Goal: Find specific page/section: Find specific page/section

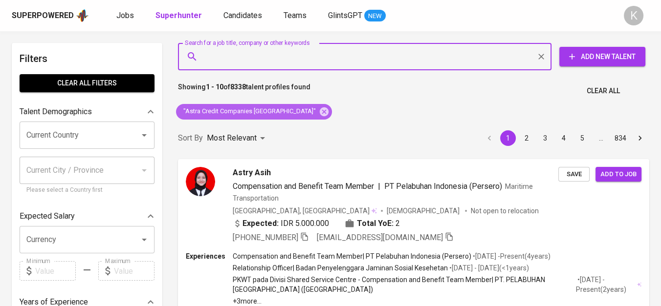
drag, startPoint x: 285, startPoint y: 111, endPoint x: 305, endPoint y: 1, distance: 112.3
click at [319, 111] on icon at bounding box center [324, 112] width 11 height 11
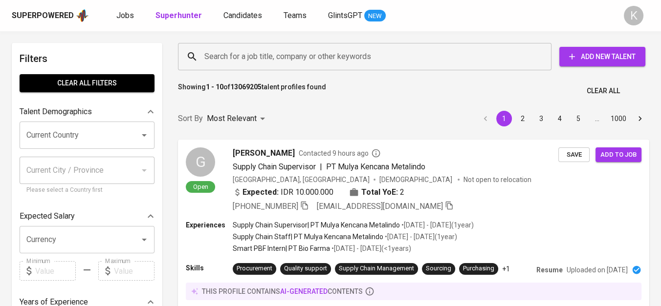
click at [297, 55] on input "Search for a job title, company or other keywords" at bounding box center [367, 56] width 330 height 19
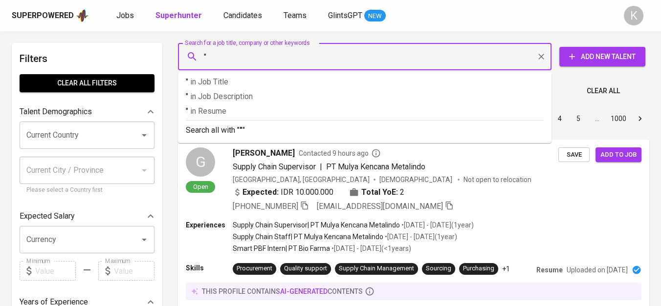
paste input "Rizanopita Anggraini"
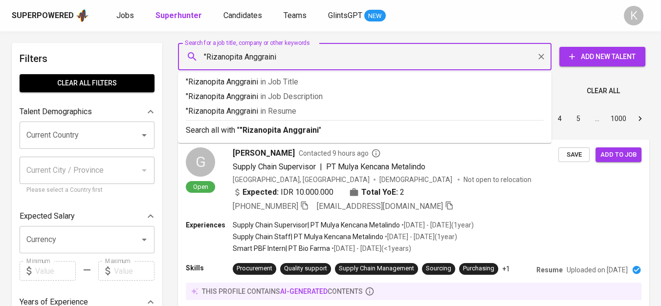
type input ""Rizanopita Anggraini""
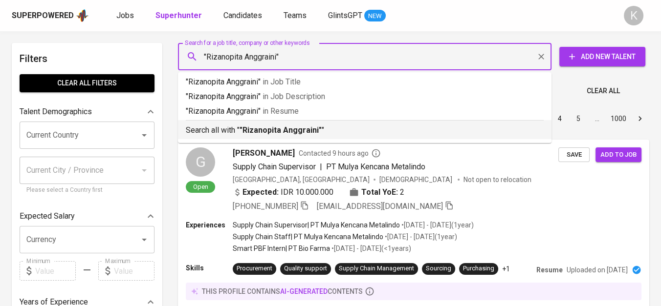
click at [306, 127] on b ""Rizanopita Anggraini"" at bounding box center [280, 130] width 82 height 9
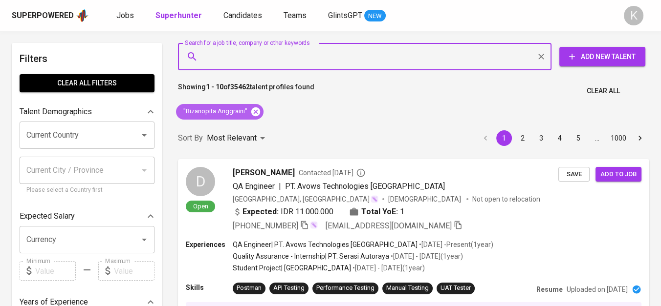
click at [256, 109] on icon at bounding box center [255, 111] width 9 height 9
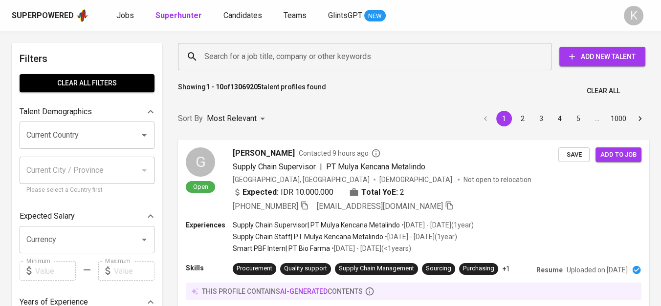
click at [262, 54] on input "Search for a job title, company or other keywords" at bounding box center [367, 56] width 330 height 19
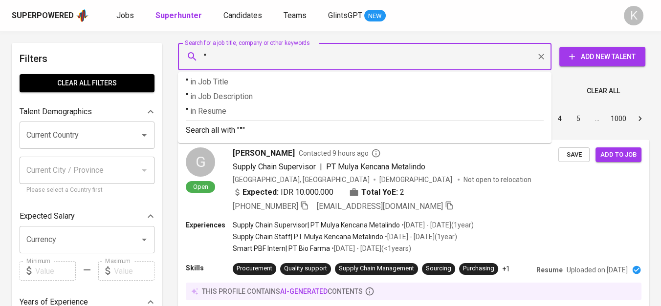
paste input "Fajar Muh Triadi Sakti"
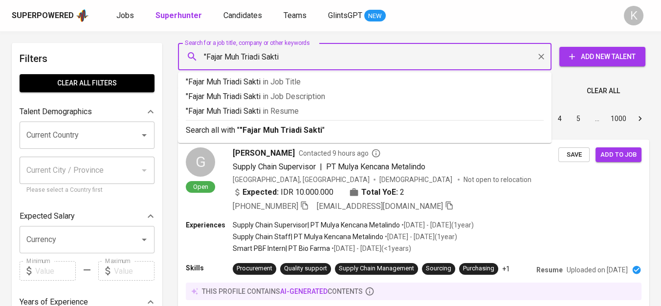
type input ""Fajar Muh Triadi Sakti""
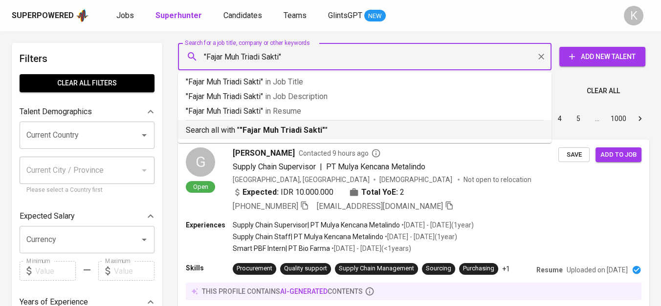
click at [288, 123] on div "Search all with " "Fajar Muh Triadi Sakti" "" at bounding box center [365, 128] width 358 height 16
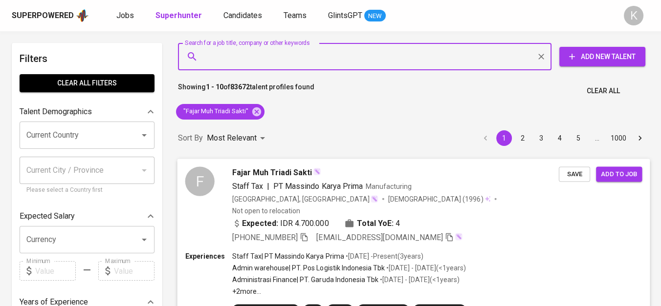
click at [305, 233] on icon "button" at bounding box center [304, 237] width 9 height 9
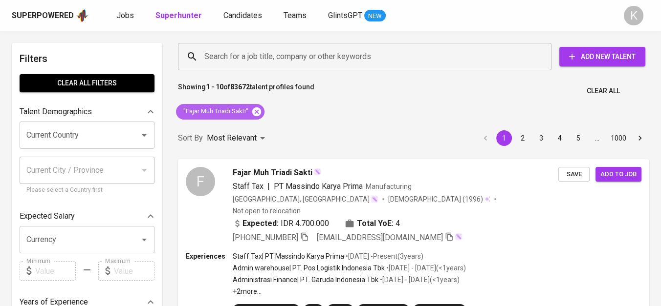
click at [254, 108] on icon at bounding box center [256, 111] width 9 height 9
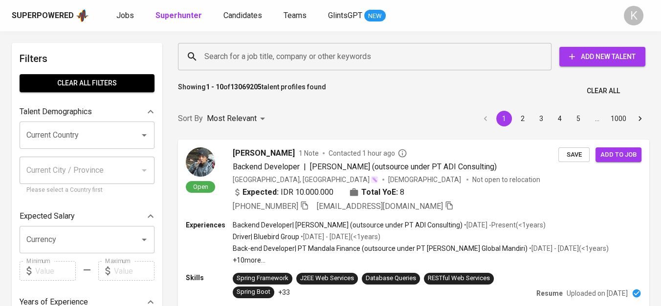
click at [241, 59] on input "Search for a job title, company or other keywords" at bounding box center [367, 56] width 330 height 19
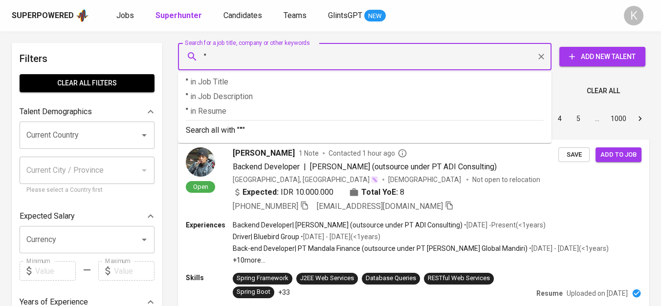
paste input "Kaiti Global Indonesia"
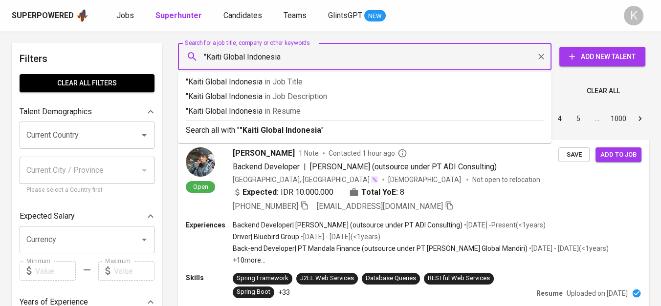
type input ""Kaiti Global Indonesia""
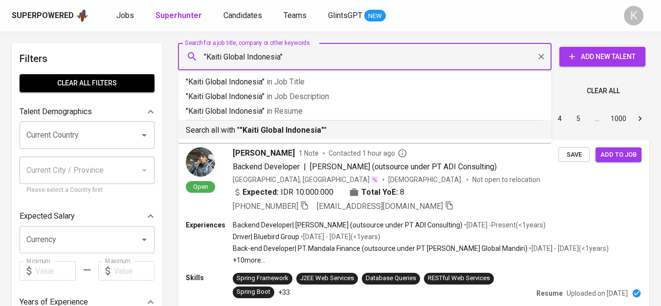
click at [307, 122] on div "Search all with " "Kaiti Global Indonesia" "" at bounding box center [365, 128] width 358 height 16
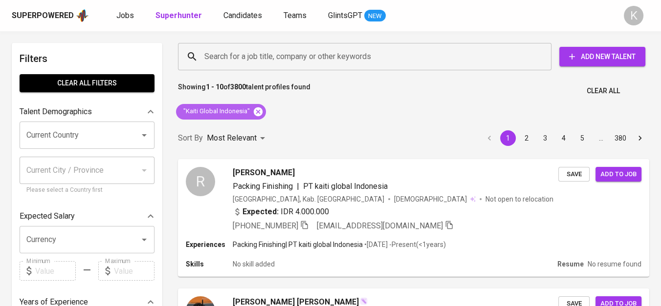
click at [258, 108] on icon at bounding box center [258, 111] width 9 height 9
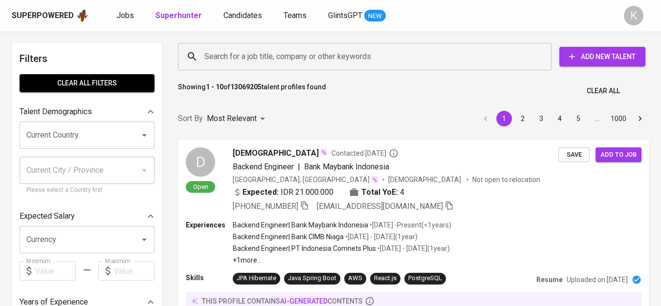
click at [261, 52] on input "Search for a job title, company or other keywords" at bounding box center [367, 56] width 330 height 19
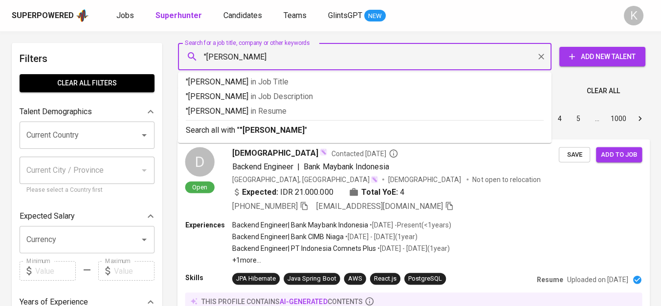
type input ""Rizki Maulanan Hidayat""
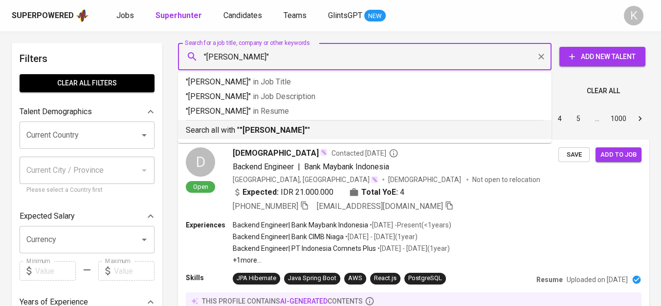
click at [268, 128] on b ""Rizki Maulanan Hidayat"" at bounding box center [273, 130] width 68 height 9
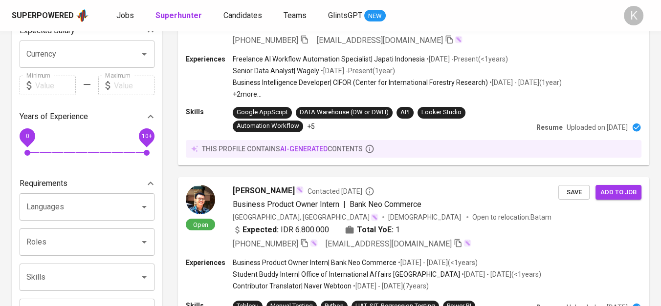
scroll to position [217, 0]
